Goal: Task Accomplishment & Management: Use online tool/utility

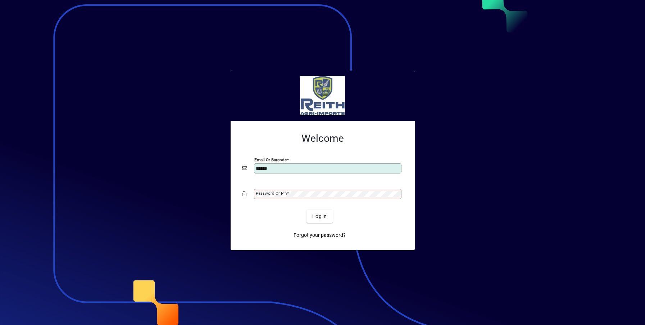
type input "**********"
click at [322, 214] on span "Login" at bounding box center [319, 217] width 15 height 8
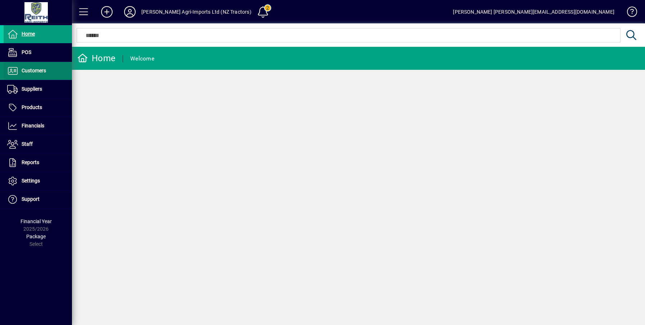
click at [35, 72] on span "Customers" at bounding box center [34, 71] width 24 height 6
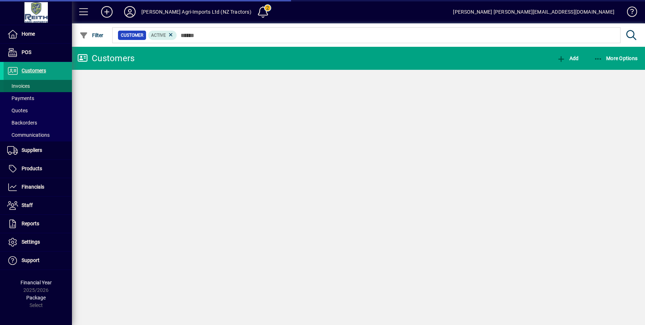
click at [30, 87] on span "Invoices" at bounding box center [18, 86] width 23 height 6
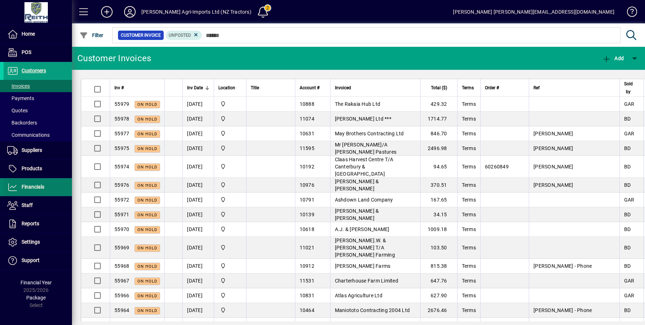
click at [35, 187] on span "Financials" at bounding box center [33, 187] width 23 height 6
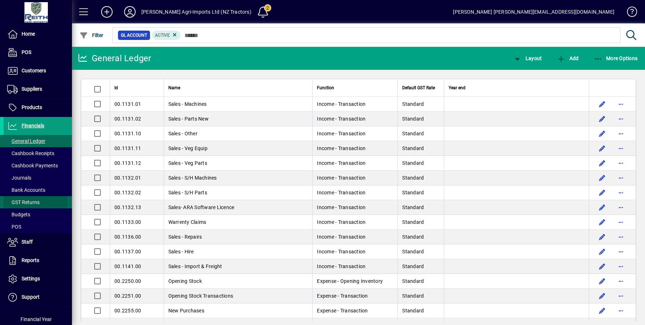
click at [26, 201] on span "GST Returns" at bounding box center [23, 202] width 32 height 6
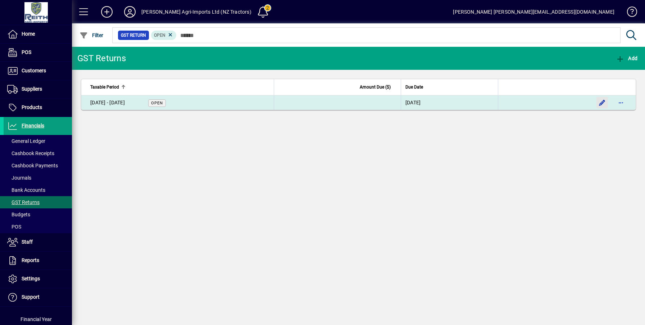
click at [600, 102] on span "button" at bounding box center [602, 102] width 17 height 17
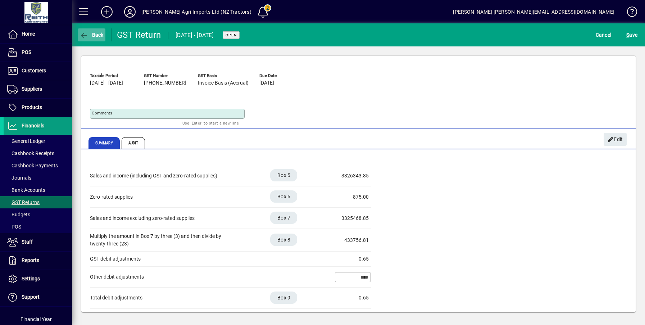
click at [83, 32] on icon "button" at bounding box center [84, 35] width 9 height 7
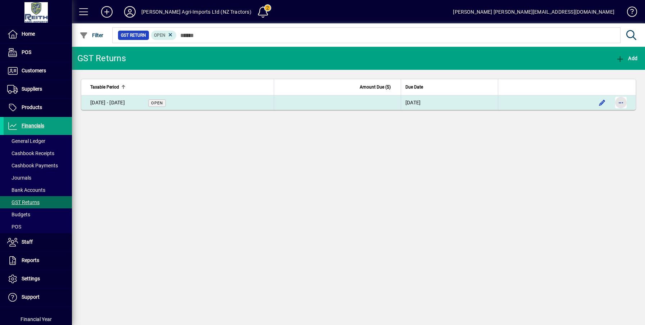
click at [623, 103] on span "button" at bounding box center [620, 102] width 17 height 17
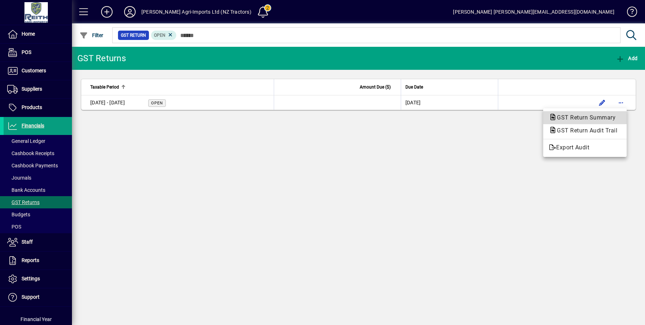
click at [571, 119] on span "GST Return Summary" at bounding box center [584, 117] width 70 height 7
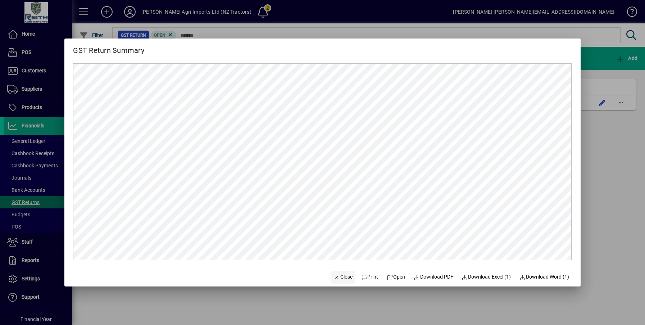
click at [334, 276] on icon "button" at bounding box center [337, 277] width 6 height 5
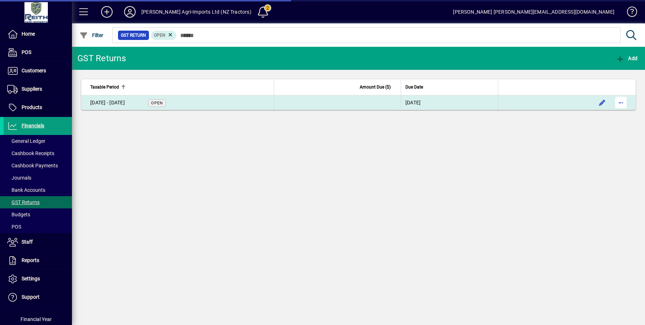
click at [624, 103] on span "button" at bounding box center [620, 102] width 17 height 17
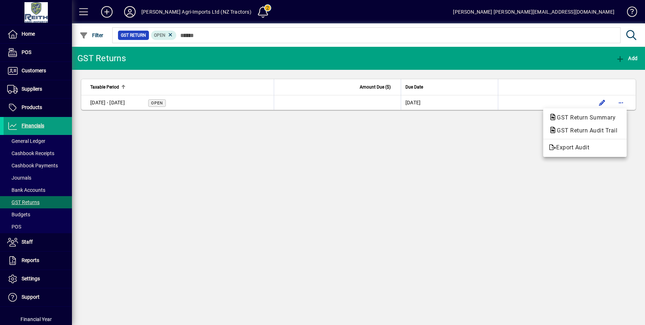
click at [573, 131] on span "GST Return Audit Trail" at bounding box center [585, 130] width 72 height 7
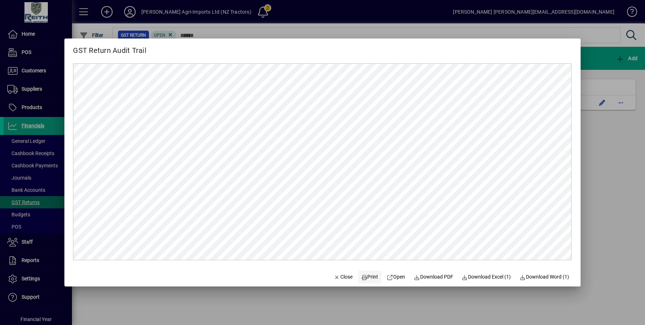
click at [365, 276] on span "Print" at bounding box center [369, 277] width 17 height 8
click at [339, 277] on span "Close" at bounding box center [343, 277] width 19 height 8
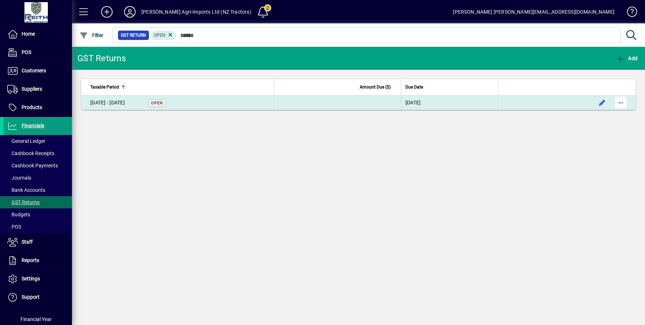
click at [619, 105] on span "button" at bounding box center [620, 102] width 17 height 17
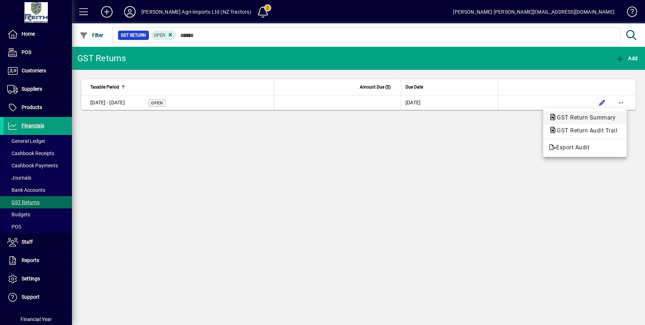
click at [578, 116] on span "GST Return Summary" at bounding box center [584, 117] width 70 height 7
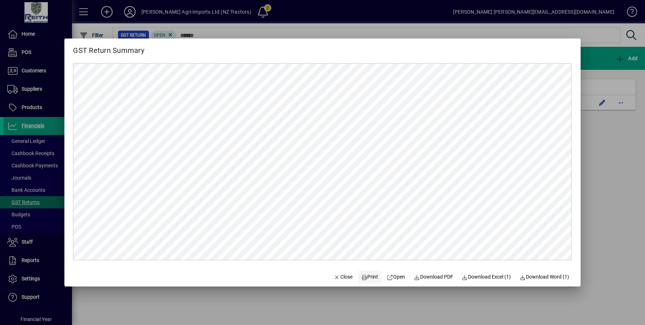
click at [364, 277] on span "Print" at bounding box center [369, 277] width 17 height 8
click at [338, 277] on span "Close" at bounding box center [343, 277] width 19 height 8
